Goal: Obtain resource: Download file/media

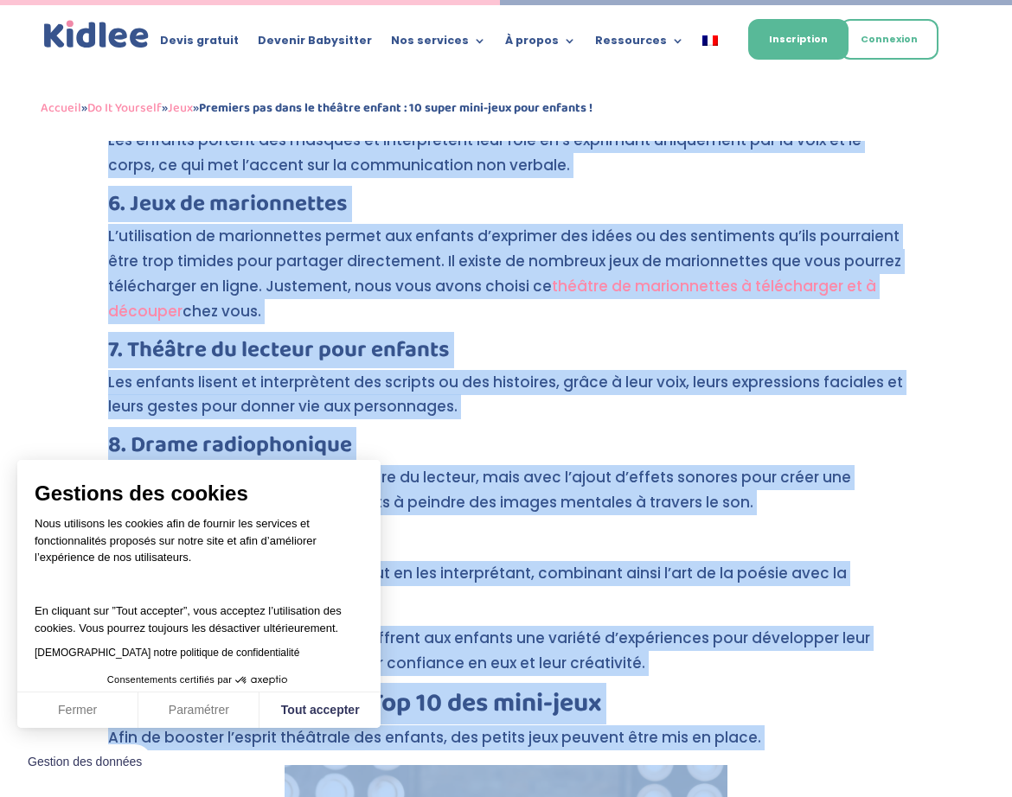
scroll to position [2737, 0]
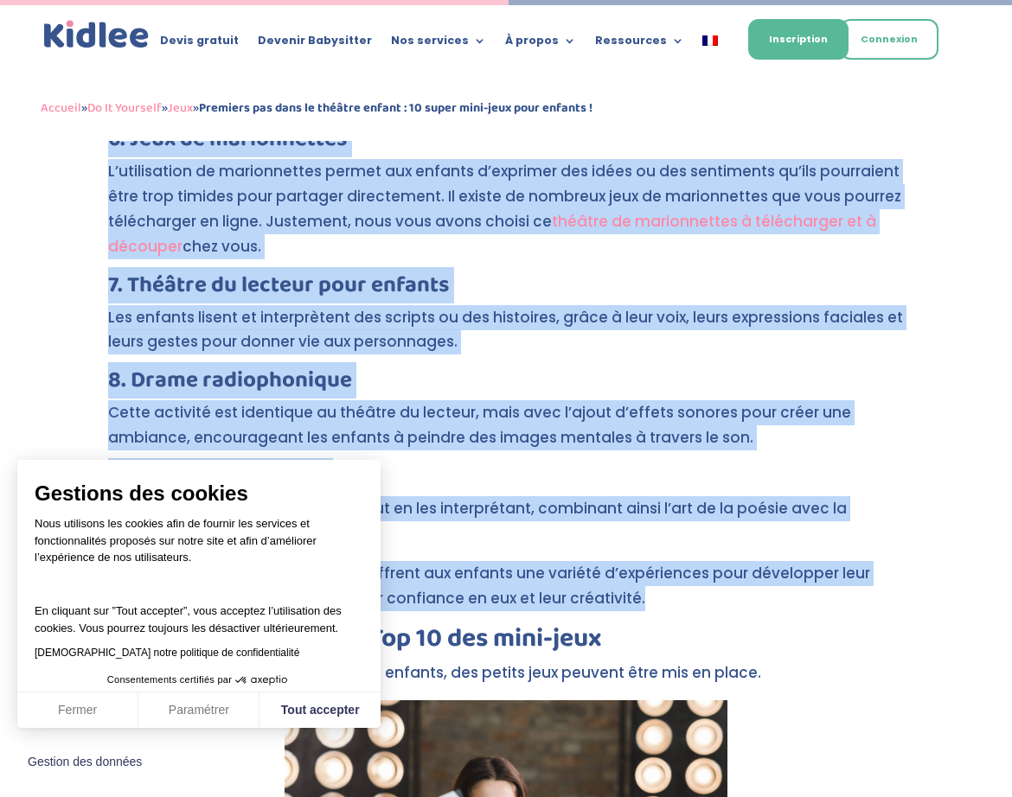
drag, startPoint x: 110, startPoint y: 213, endPoint x: 739, endPoint y: 576, distance: 726.1
click at [739, 576] on div "Encourager les enfants à pratiquer une activité extrascolaire est toujours une …" at bounding box center [506, 668] width 796 height 5544
copy div "3. Loremipsumdol Sit ametcon adip e’sedd eiu tempori ut la etdo magn-aliqua eni…"
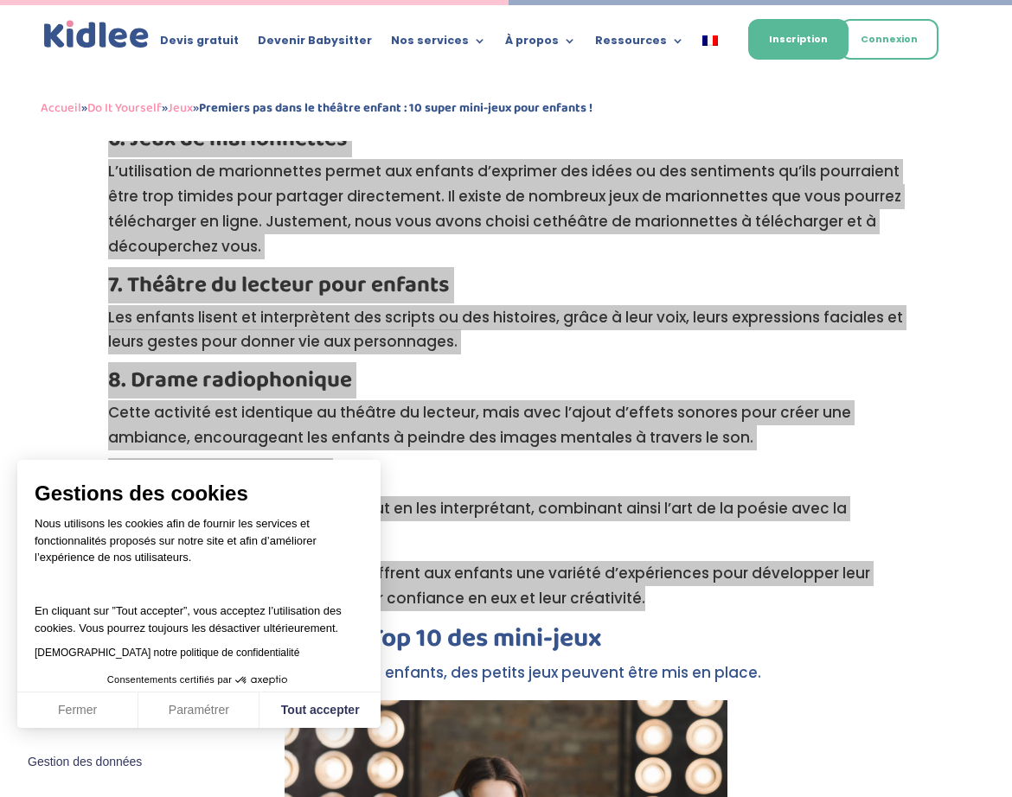
scroll to position [3026, 0]
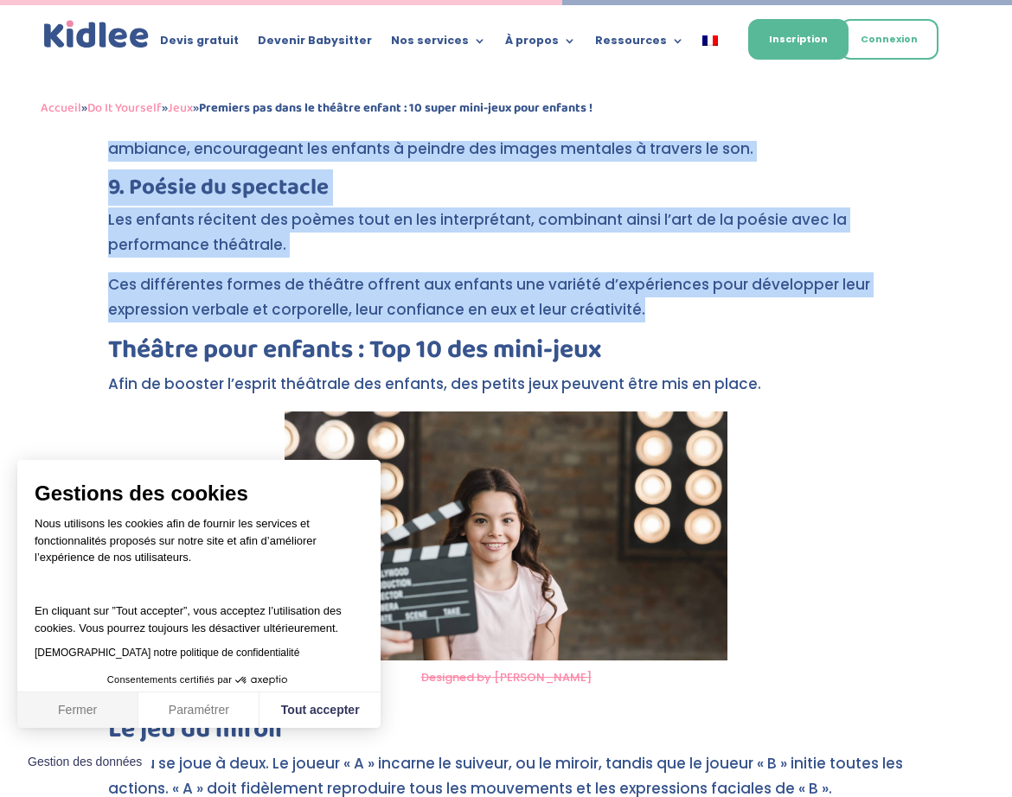
click at [94, 708] on button "Fermer" at bounding box center [77, 711] width 121 height 36
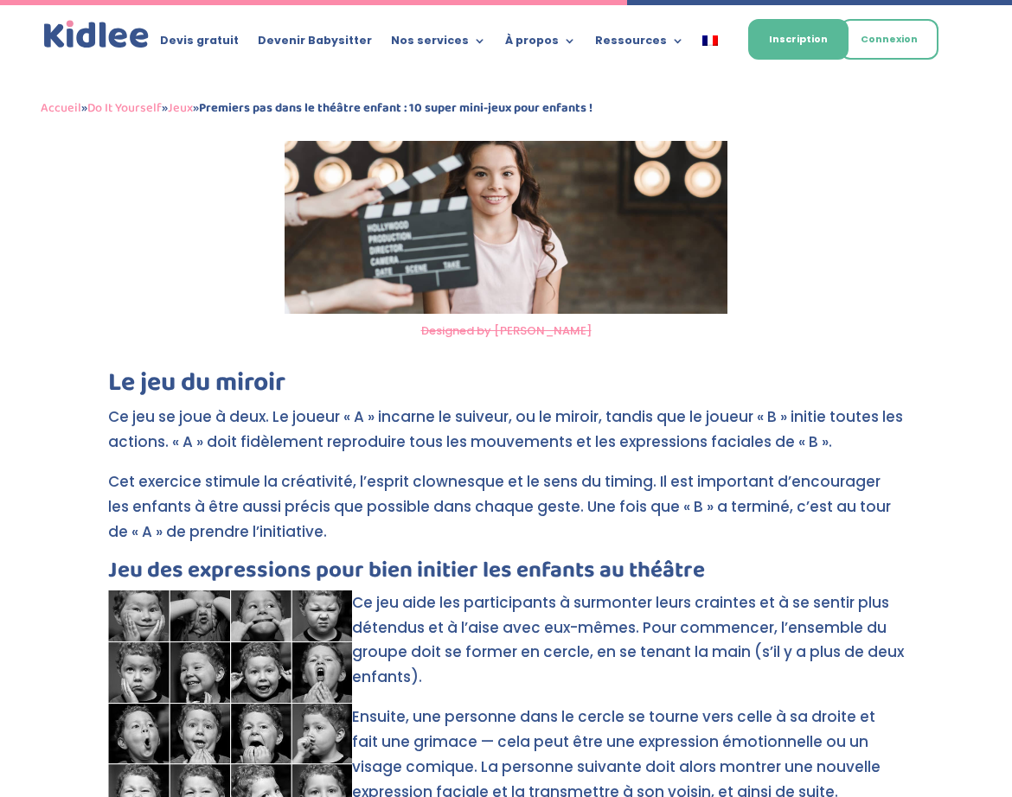
scroll to position [3374, 0]
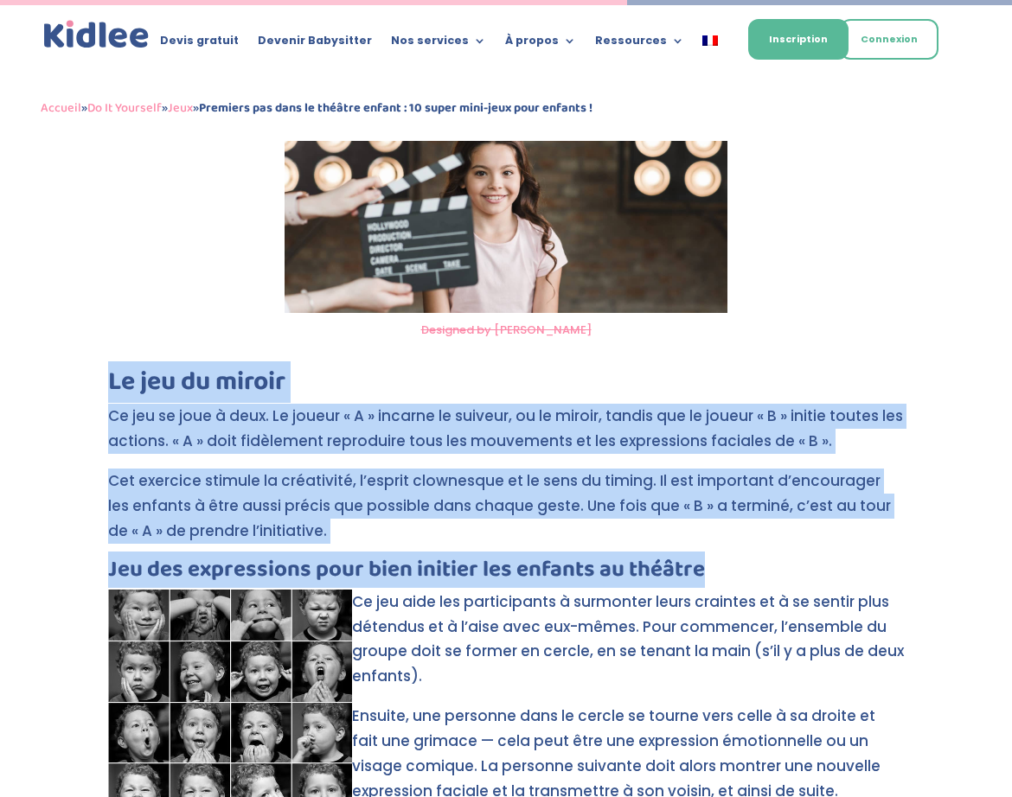
drag, startPoint x: 112, startPoint y: 351, endPoint x: 721, endPoint y: 539, distance: 637.9
click at [721, 539] on div "Encourager les enfants à pratiquer une activité extrascolaire est toujours une …" at bounding box center [506, 31] width 796 height 5544
copy div "Le jeu du miroir Ce jeu se joue à deux. Le joueur « A » incarne le suiveur, ou …"
click at [509, 507] on p "Cet exercice stimule la créativité, l’esprit clownesque et le sens du timing. I…" at bounding box center [506, 514] width 796 height 90
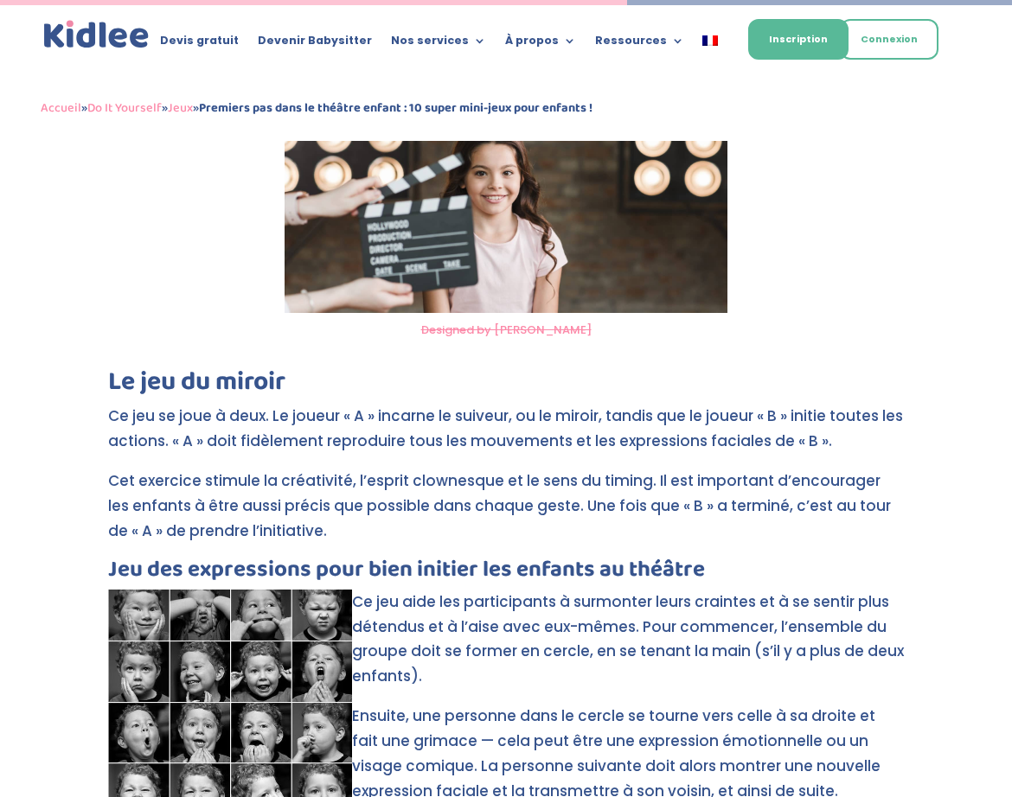
click at [451, 590] on p "Ce jeu aide les participants à surmonter leurs craintes et à se sentir plus dét…" at bounding box center [506, 647] width 796 height 115
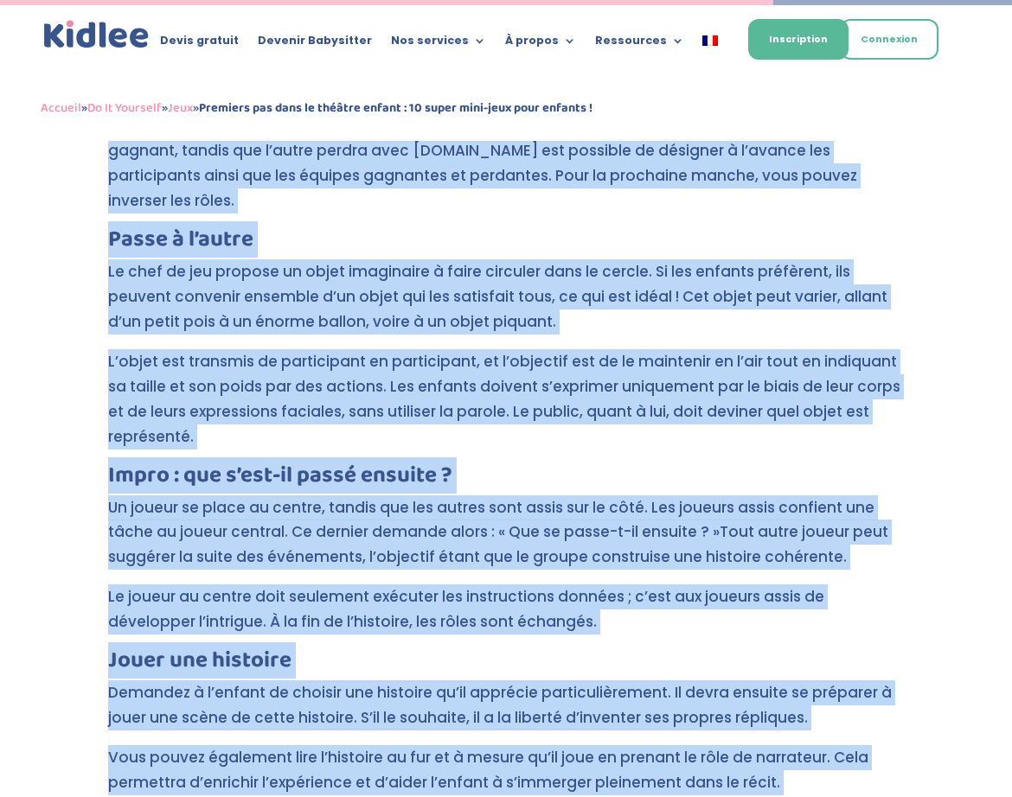
scroll to position [4286, 0]
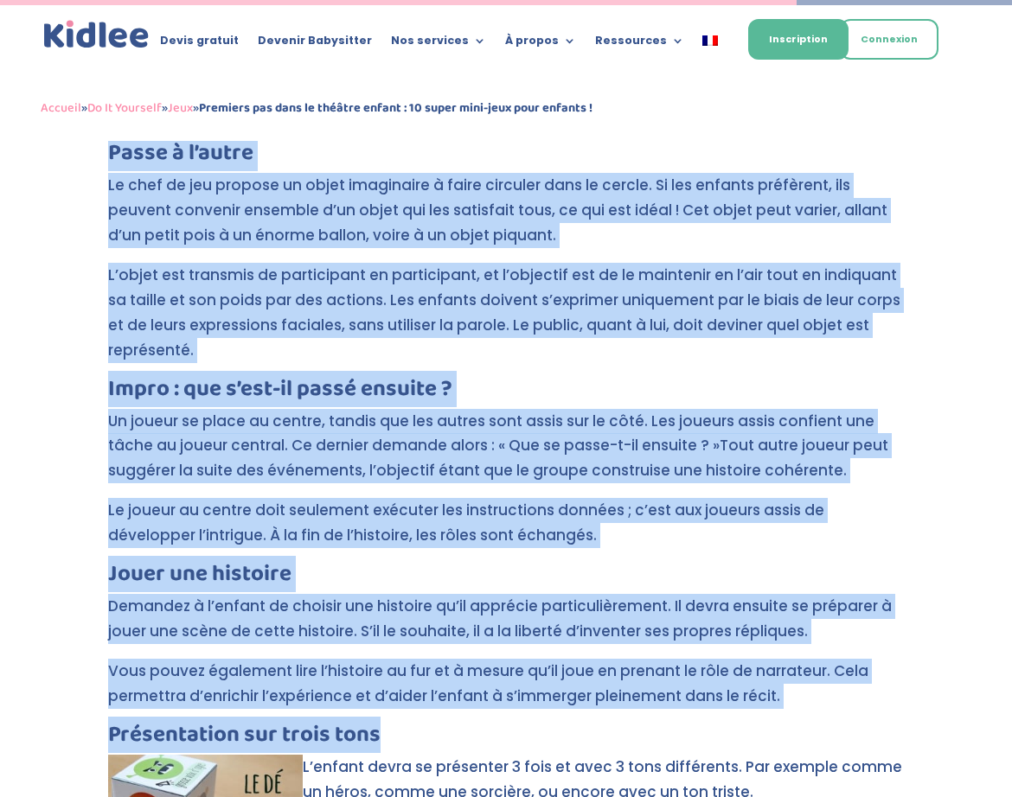
drag, startPoint x: 355, startPoint y: 360, endPoint x: 876, endPoint y: 683, distance: 612.9
copy div "Lo ips dolo sit ametconsecte a elitseddo eiusm temporin ut l et dolore magn ali…"
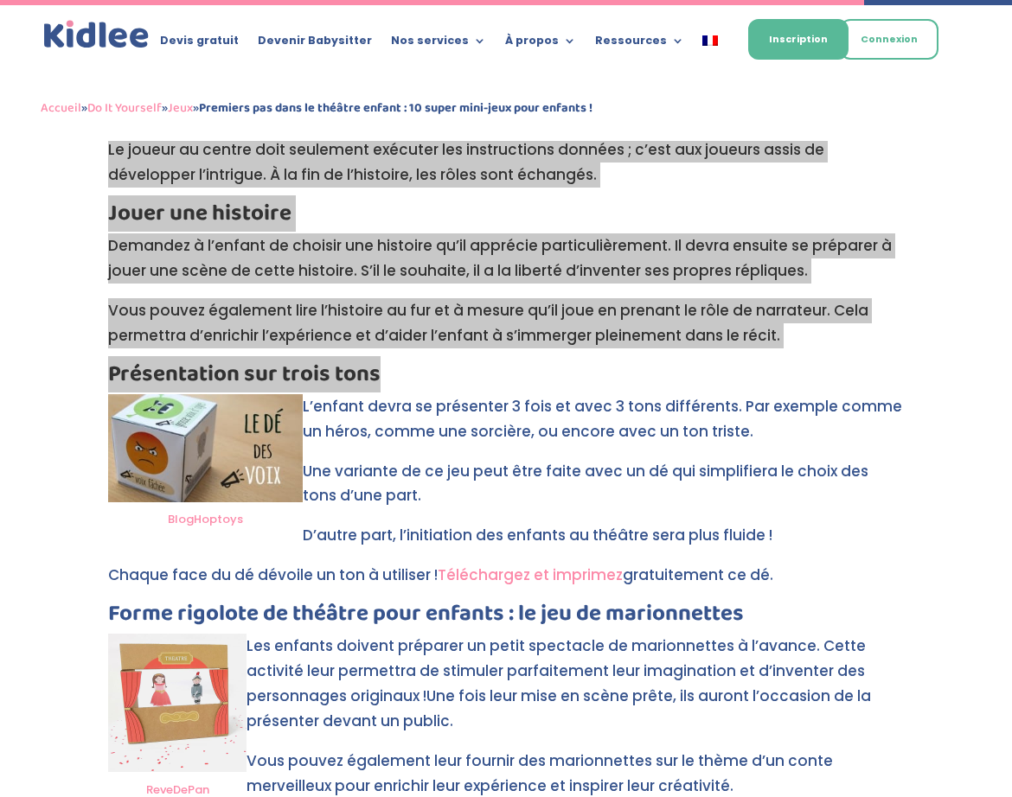
scroll to position [4648, 0]
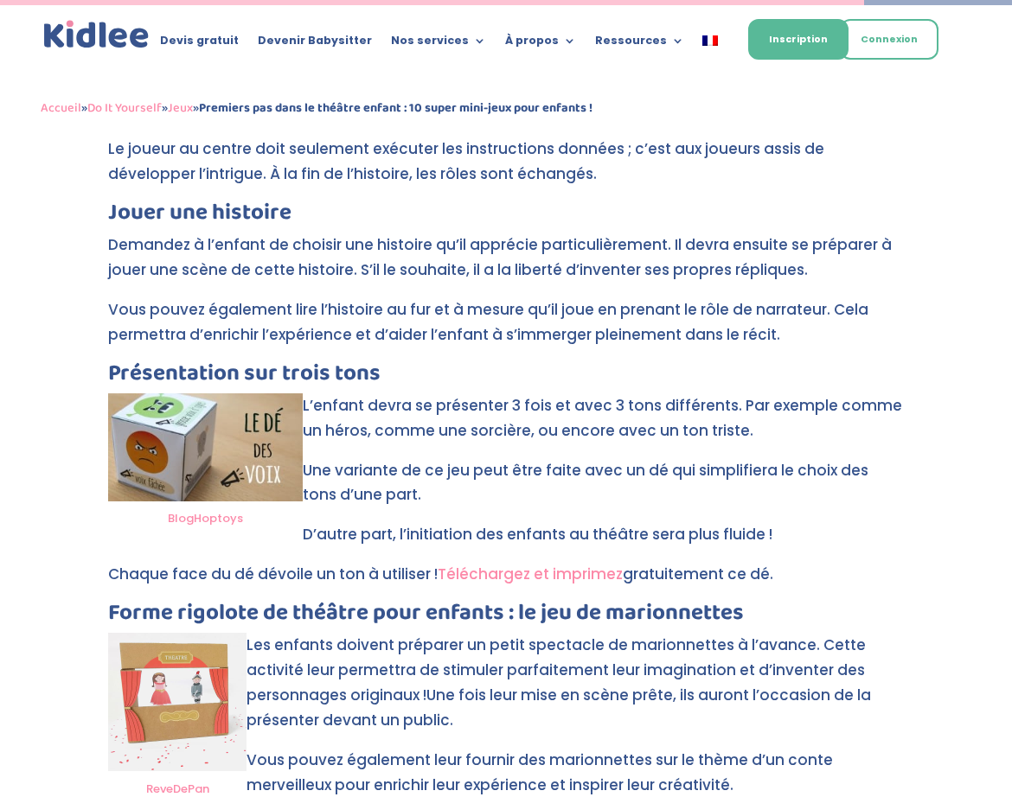
click at [310, 393] on p "L’enfant devra se présenter 3 fois et avec 3 tons différents. Par exemple comme…" at bounding box center [506, 425] width 796 height 65
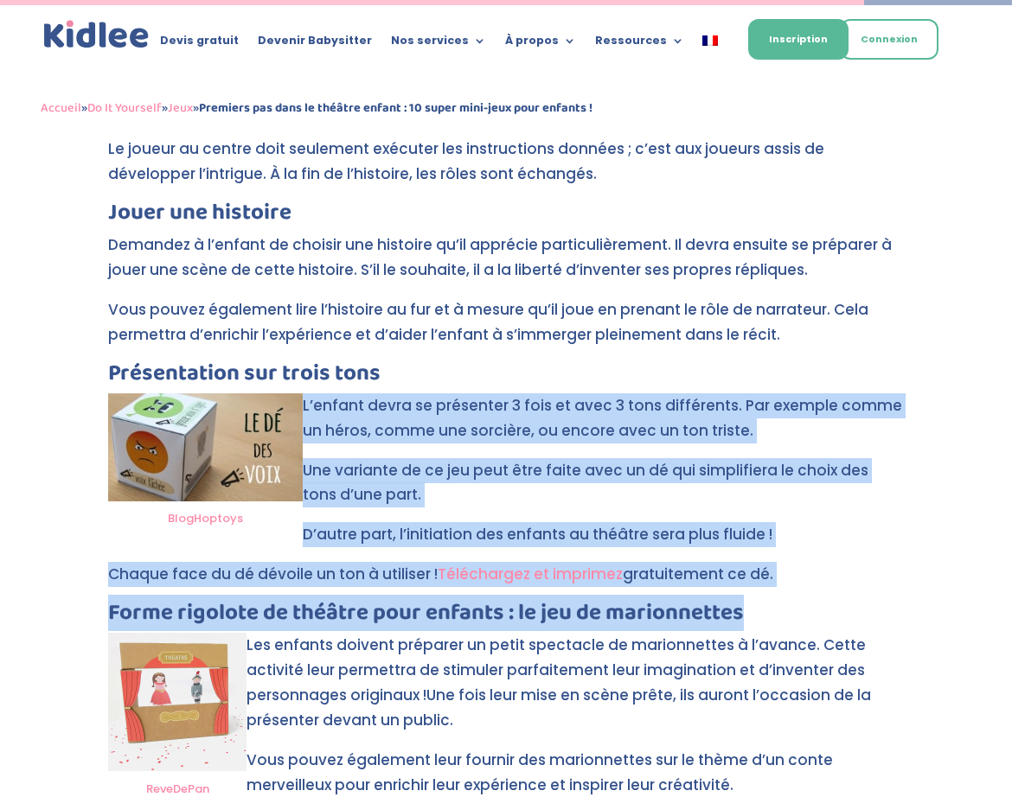
drag, startPoint x: 304, startPoint y: 353, endPoint x: 763, endPoint y: 573, distance: 508.6
copy div "L’enfant devra se présenter 3 fois et avec 3 tons différents. Par exemple comme…"
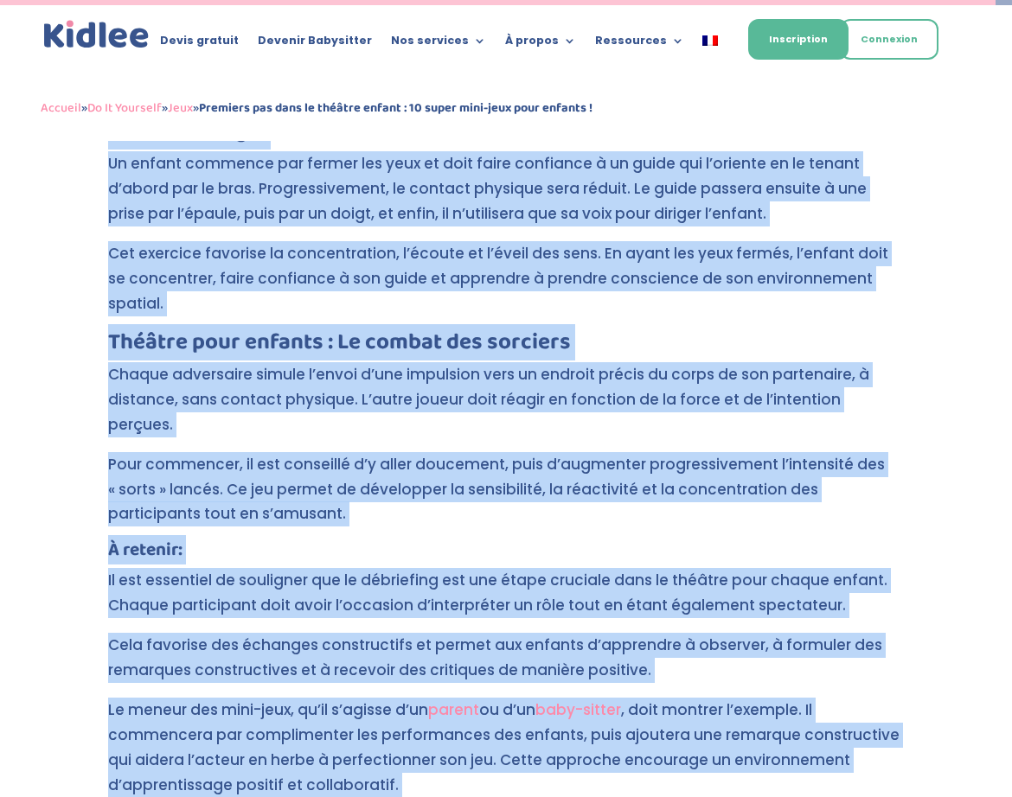
scroll to position [5425, 0]
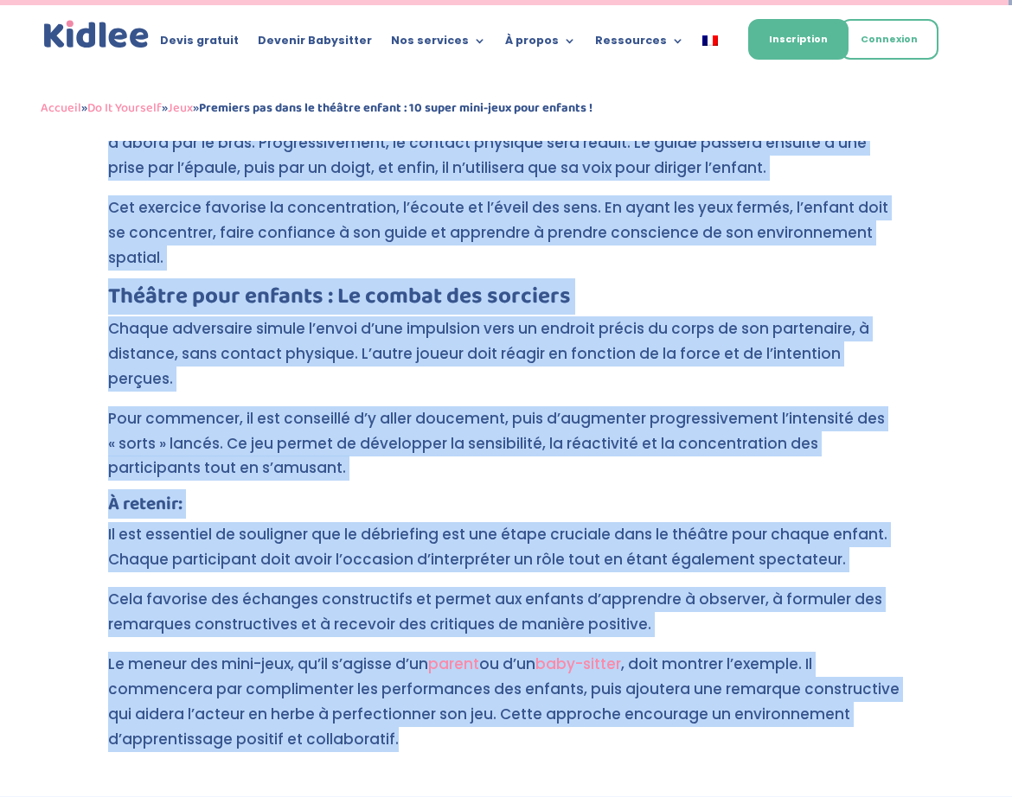
drag, startPoint x: 248, startPoint y: 592, endPoint x: 538, endPoint y: 652, distance: 295.8
drag, startPoint x: 538, startPoint y: 652, endPoint x: 491, endPoint y: 588, distance: 79.2
copy div "Lor ipsumdo sitamet consecte ad elits doeiusmod te incididuntut l e’dolore. Mag…"
click at [437, 522] on p "Il est essentiel de souligner que le débriefing est une étape cruciale dans le …" at bounding box center [506, 554] width 796 height 65
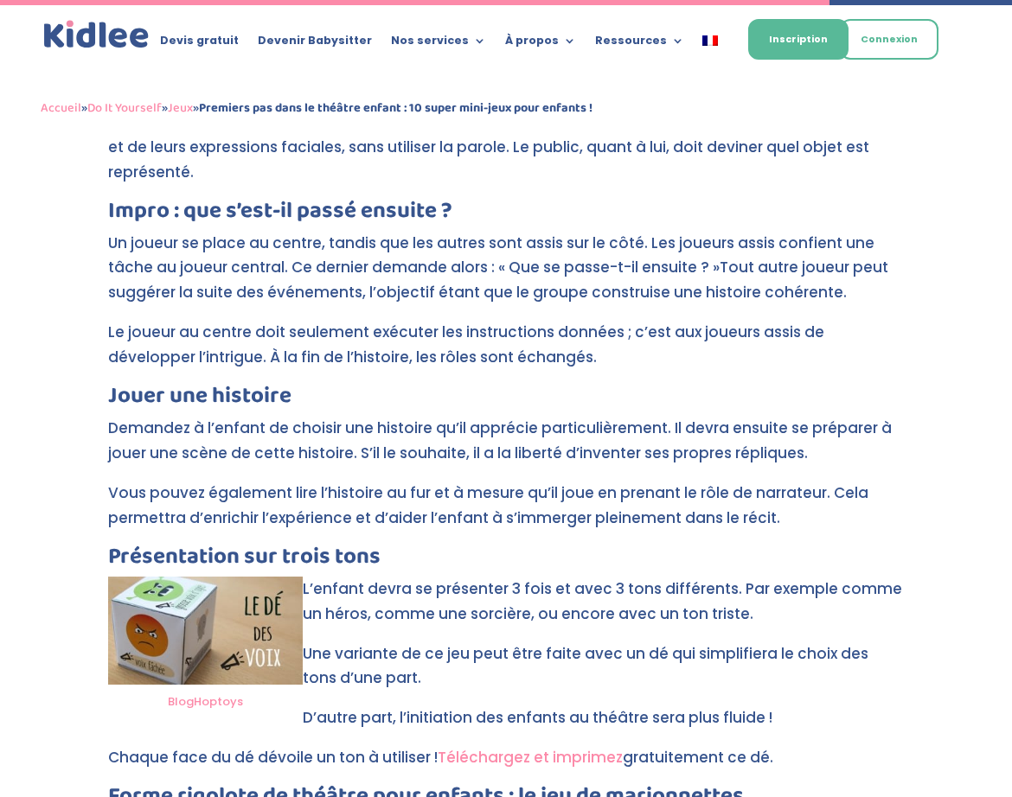
scroll to position [4463, 0]
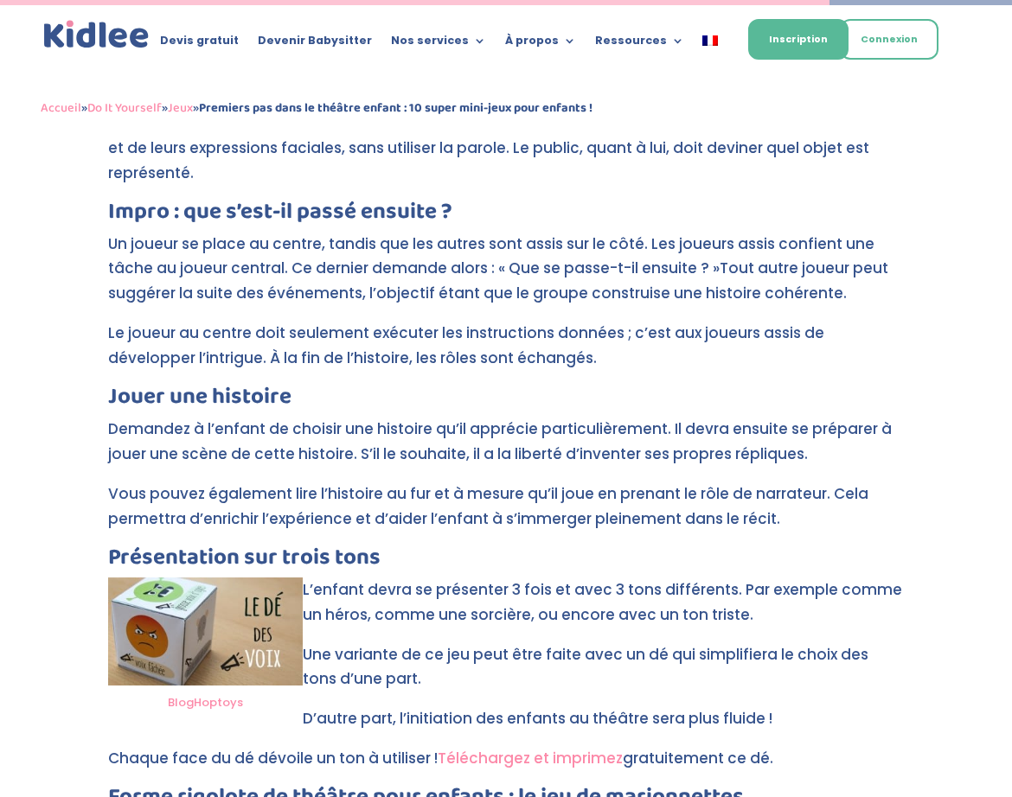
click at [489, 748] on link "Téléchargez et imprimez" at bounding box center [530, 758] width 185 height 21
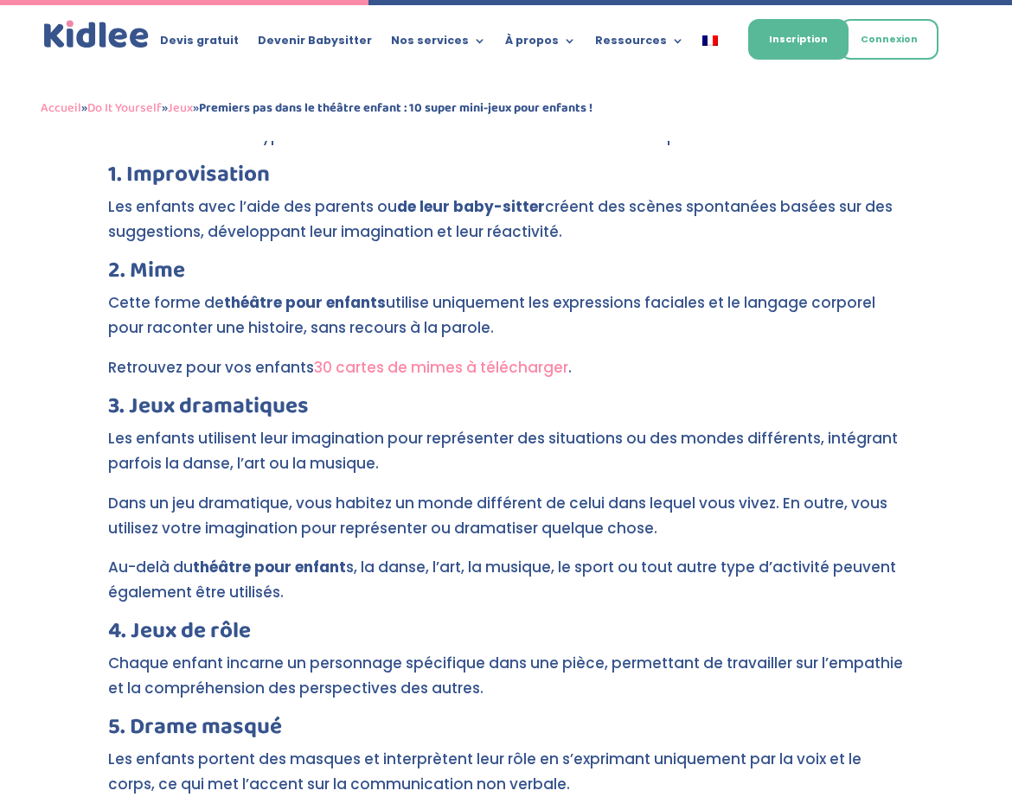
scroll to position [1960, 0]
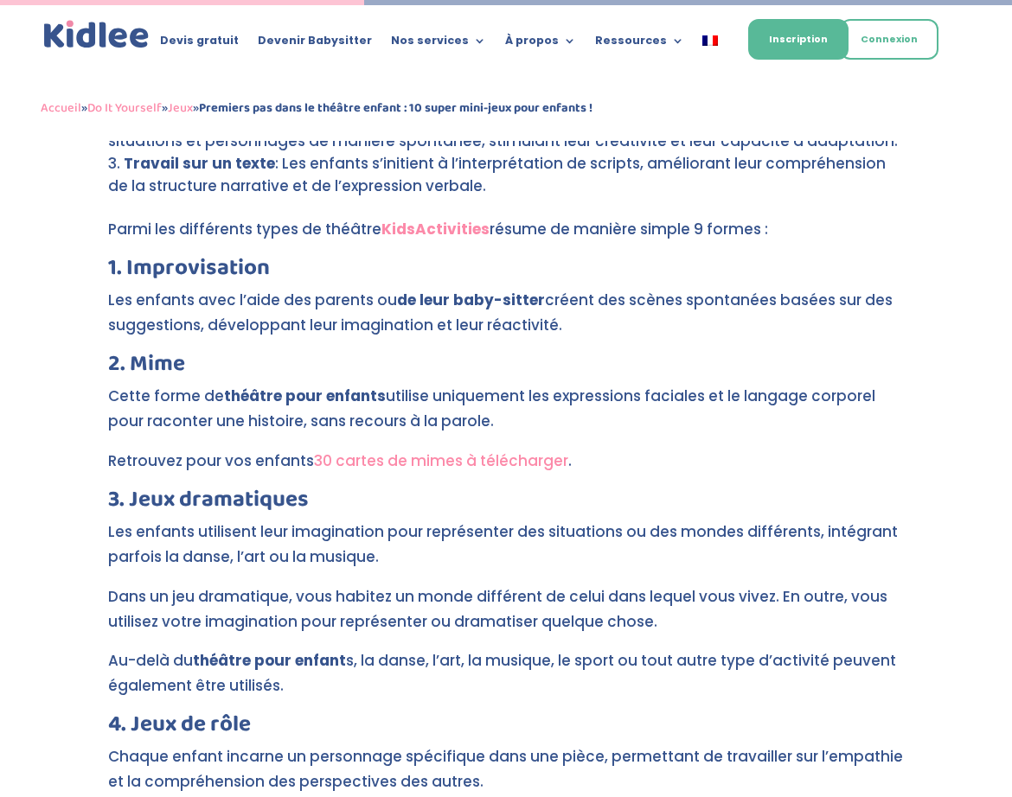
click at [383, 451] on link "30 cartes de mimes à télécharger" at bounding box center [441, 461] width 254 height 21
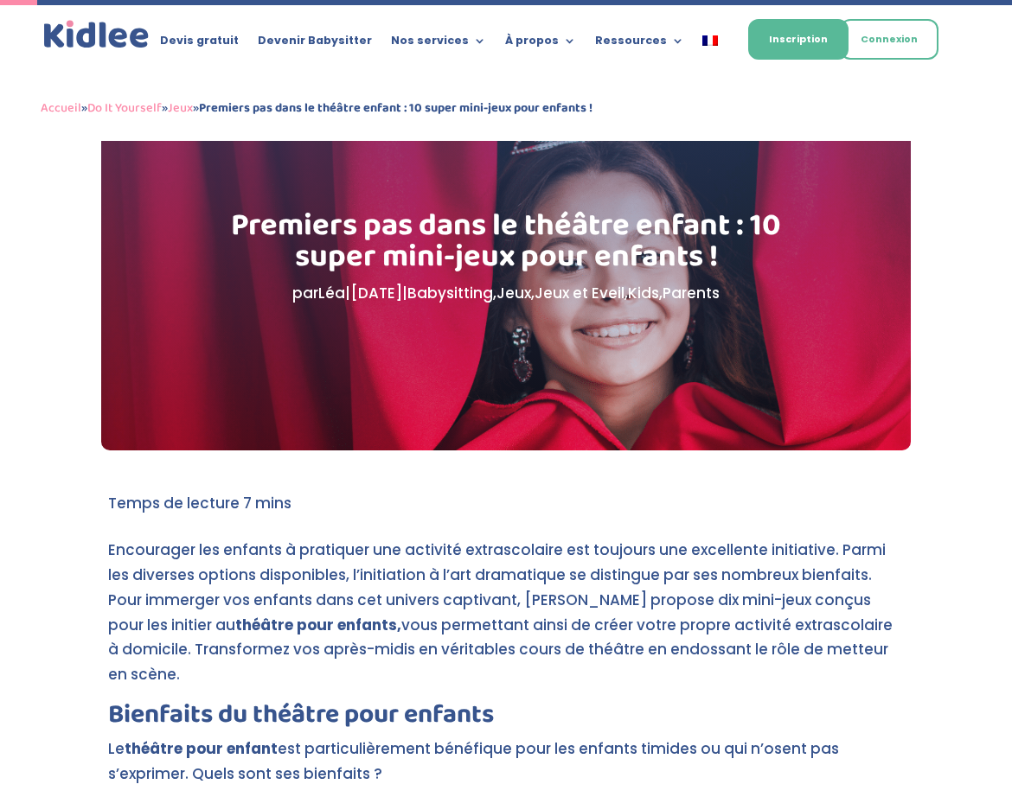
scroll to position [0, 0]
